Goal: Task Accomplishment & Management: Manage account settings

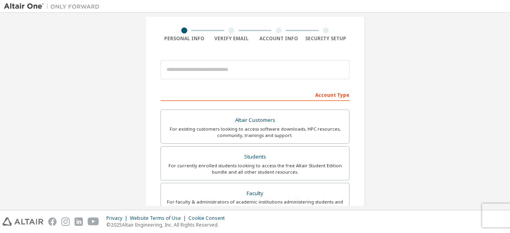
scroll to position [80, 0]
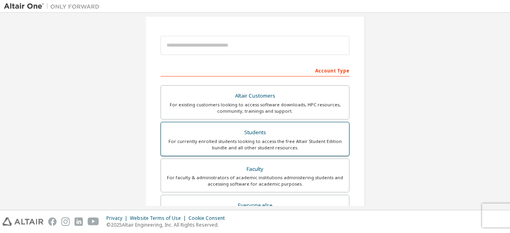
click at [230, 129] on div "Students" at bounding box center [255, 132] width 178 height 11
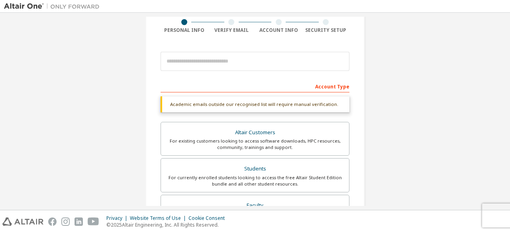
scroll to position [52, 0]
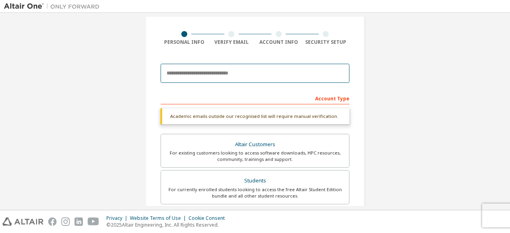
click at [196, 70] on input "email" at bounding box center [254, 73] width 189 height 19
type input "**********"
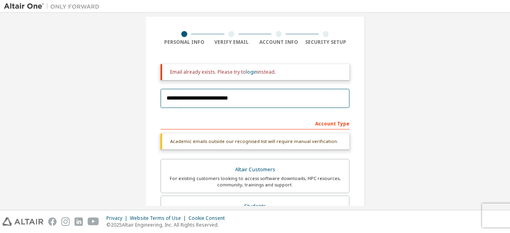
click at [220, 93] on input "**********" at bounding box center [254, 98] width 189 height 19
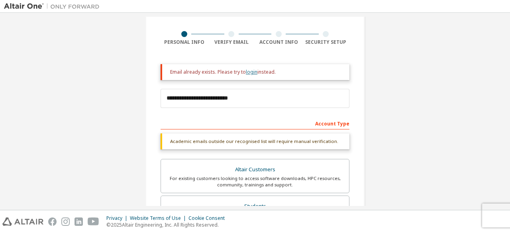
click at [250, 70] on link "login" at bounding box center [252, 71] width 12 height 7
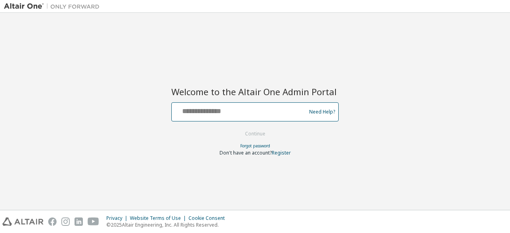
click at [263, 109] on input "text" at bounding box center [240, 110] width 130 height 12
type input "**********"
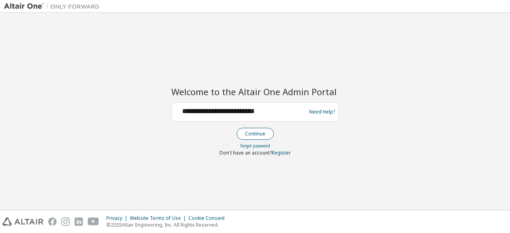
click at [258, 133] on button "Continue" at bounding box center [255, 134] width 37 height 12
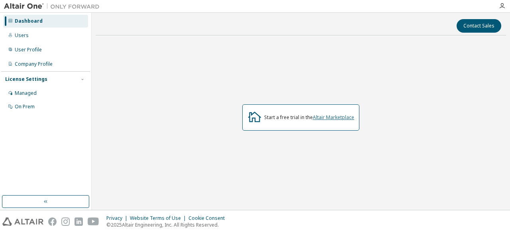
click at [331, 118] on link "Altair Marketplace" at bounding box center [333, 117] width 41 height 7
click at [67, 89] on div "Managed" at bounding box center [45, 93] width 85 height 13
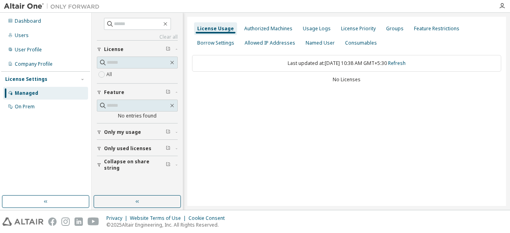
click at [138, 148] on span "Only used licenses" at bounding box center [127, 148] width 47 height 6
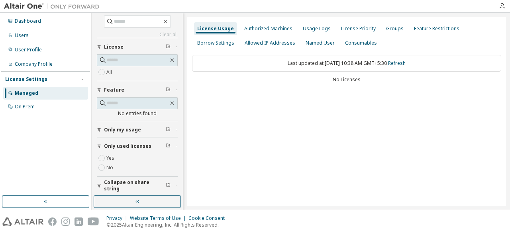
scroll to position [3, 0]
click at [355, 31] on div "License Priority" at bounding box center [358, 28] width 35 height 6
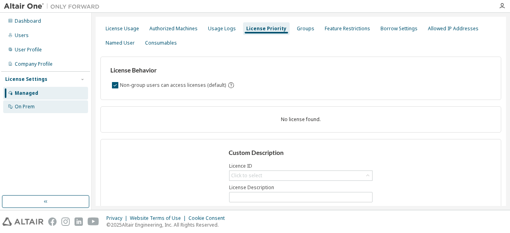
click at [35, 103] on div "On Prem" at bounding box center [45, 106] width 85 height 13
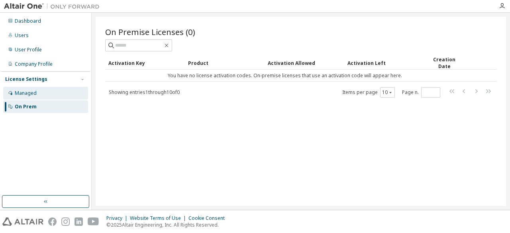
click at [48, 94] on div "Managed" at bounding box center [45, 93] width 85 height 13
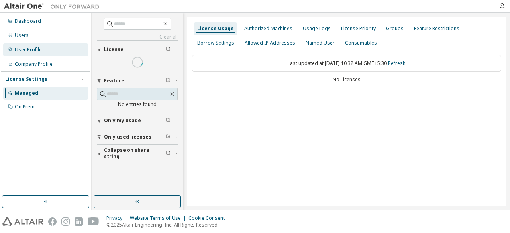
click at [38, 48] on div "User Profile" at bounding box center [28, 50] width 27 height 6
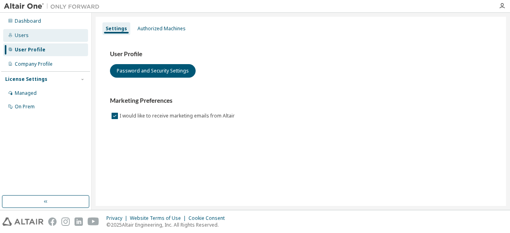
click at [26, 36] on div "Users" at bounding box center [22, 35] width 14 height 6
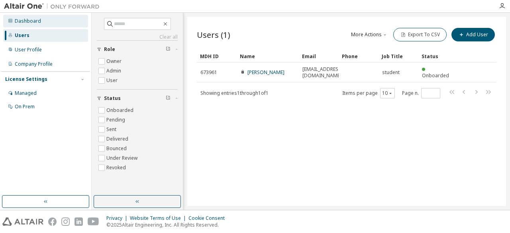
click at [33, 22] on div "Dashboard" at bounding box center [28, 21] width 26 height 6
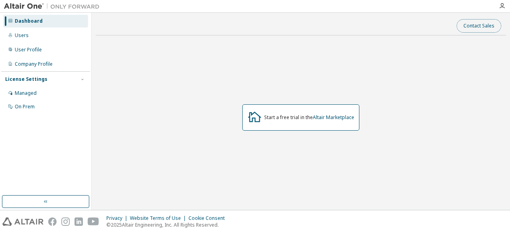
click at [471, 28] on button "Contact Sales" at bounding box center [478, 26] width 45 height 14
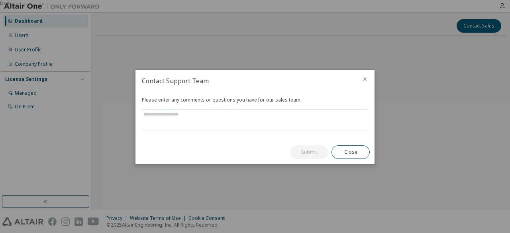
click at [365, 77] on icon "close" at bounding box center [365, 79] width 6 height 6
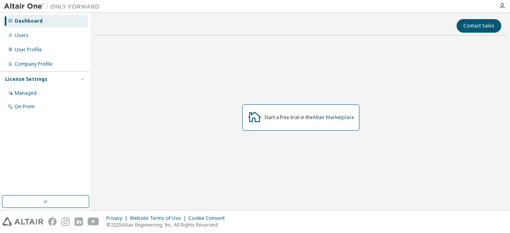
click at [83, 79] on icon "button" at bounding box center [82, 79] width 5 height 5
click at [50, 94] on div "Managed" at bounding box center [45, 93] width 85 height 13
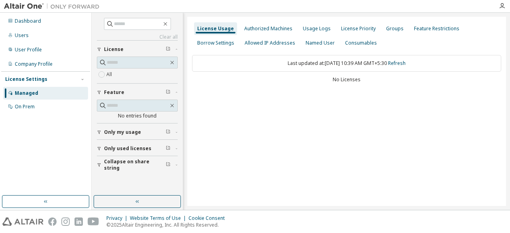
click at [124, 147] on span "Only used licenses" at bounding box center [127, 148] width 47 height 6
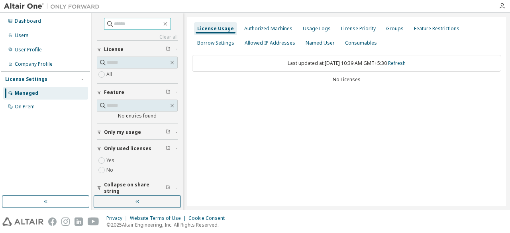
click at [129, 20] on input "text" at bounding box center [138, 24] width 48 height 8
click at [348, 27] on div "License Priority" at bounding box center [358, 28] width 35 height 6
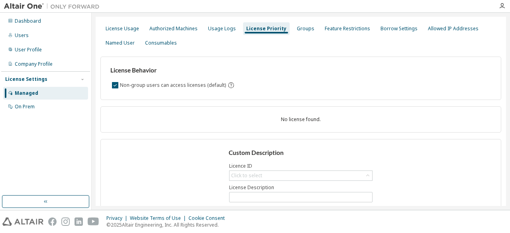
scroll to position [30, 0]
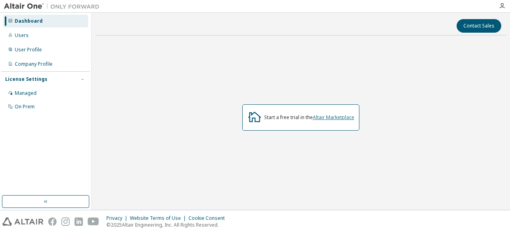
click at [331, 117] on link "Altair Marketplace" at bounding box center [333, 117] width 41 height 7
click at [50, 92] on div "Managed" at bounding box center [45, 93] width 85 height 13
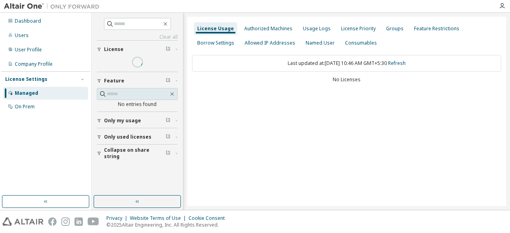
click at [274, 108] on div "License Usage Authorized Machines Usage Logs License Priority Groups Feature Re…" at bounding box center [346, 111] width 319 height 189
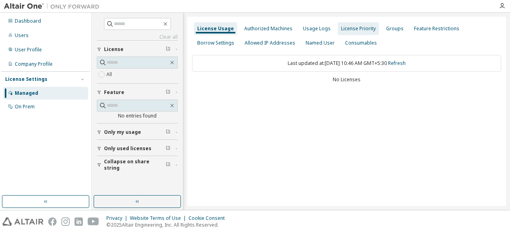
click at [353, 27] on div "License Priority" at bounding box center [358, 28] width 35 height 6
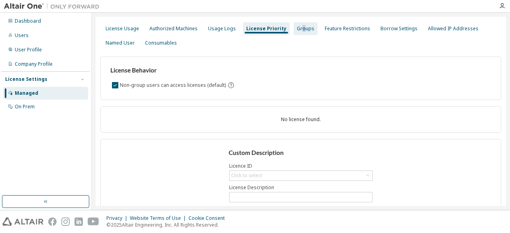
click at [297, 28] on div "Groups" at bounding box center [306, 28] width 18 height 6
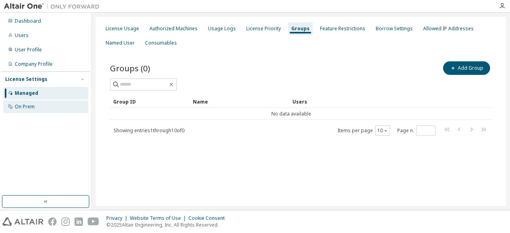
click at [23, 109] on div "On Prem" at bounding box center [25, 107] width 20 height 6
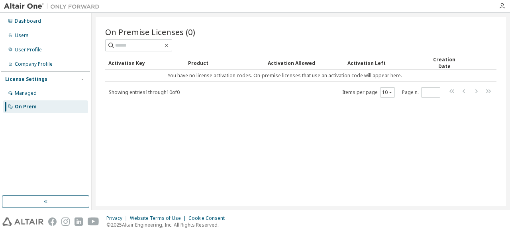
click at [201, 63] on div "Product" at bounding box center [224, 63] width 73 height 13
click at [362, 63] on div "Activation Left" at bounding box center [383, 63] width 73 height 13
click at [123, 57] on div "Activation Key" at bounding box center [144, 63] width 73 height 13
click at [50, 46] on div "User Profile" at bounding box center [45, 49] width 85 height 13
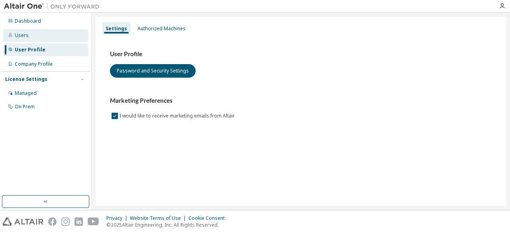
click at [43, 34] on div "Users" at bounding box center [45, 35] width 85 height 13
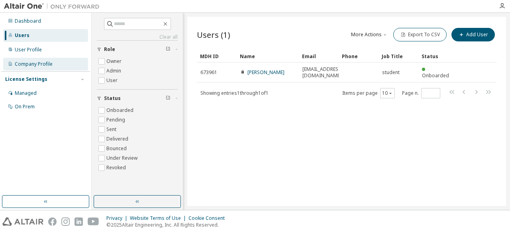
click at [55, 62] on div "Company Profile" at bounding box center [45, 64] width 85 height 13
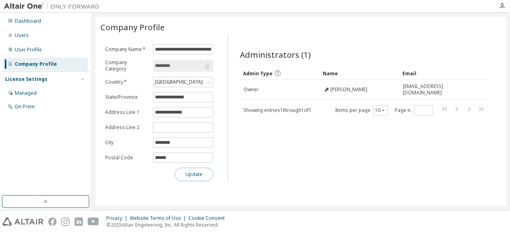
click at [186, 173] on button "Update" at bounding box center [194, 175] width 38 height 14
click at [48, 16] on div "Dashboard" at bounding box center [45, 21] width 85 height 13
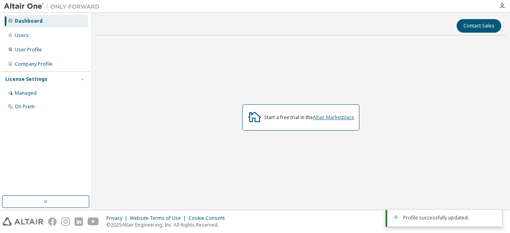
click at [332, 118] on link "Altair Marketplace" at bounding box center [333, 117] width 41 height 7
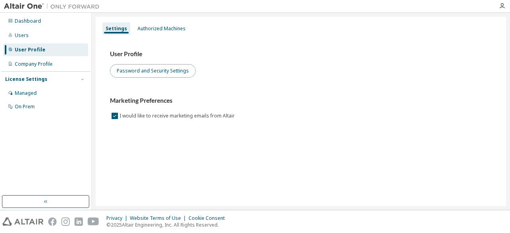
click at [154, 70] on button "Password and Security Settings" at bounding box center [153, 71] width 86 height 14
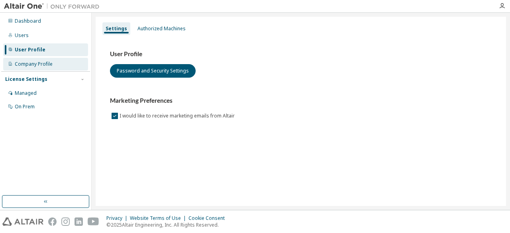
click at [41, 61] on div "Company Profile" at bounding box center [34, 64] width 38 height 6
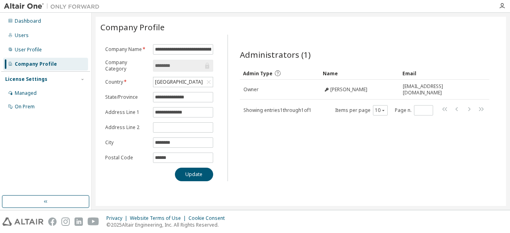
click at [308, 172] on div "Administrators (1) Clear Load Save Save As Field Operator Value Select filter S…" at bounding box center [364, 110] width 269 height 142
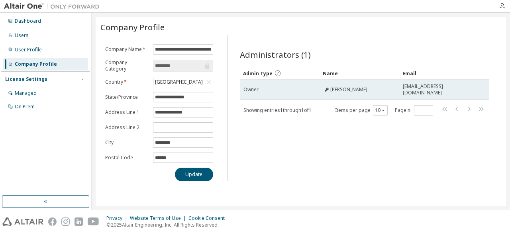
click at [257, 87] on span "Owner" at bounding box center [250, 89] width 15 height 6
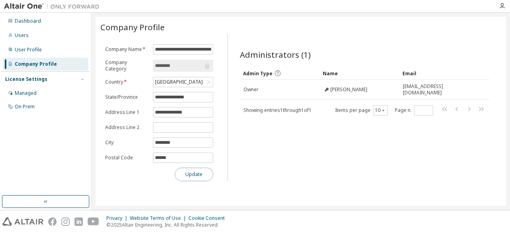
click at [200, 178] on button "Update" at bounding box center [194, 175] width 38 height 14
click at [499, 8] on icon "button" at bounding box center [502, 6] width 6 height 6
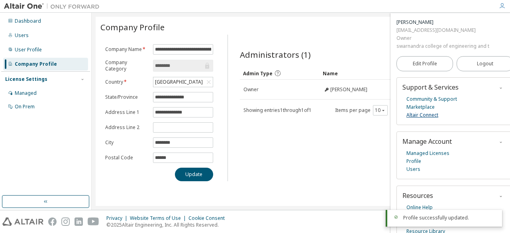
scroll to position [46, 0]
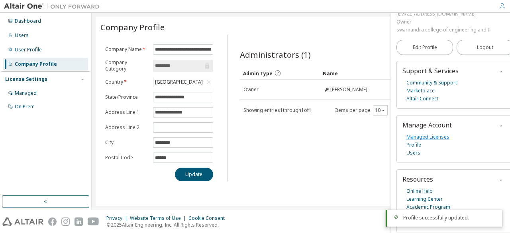
click at [429, 133] on link "Managed Licenses" at bounding box center [427, 137] width 43 height 8
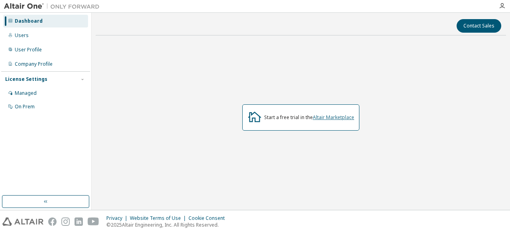
click at [321, 118] on link "Altair Marketplace" at bounding box center [333, 117] width 41 height 7
